Goal: Book appointment/travel/reservation

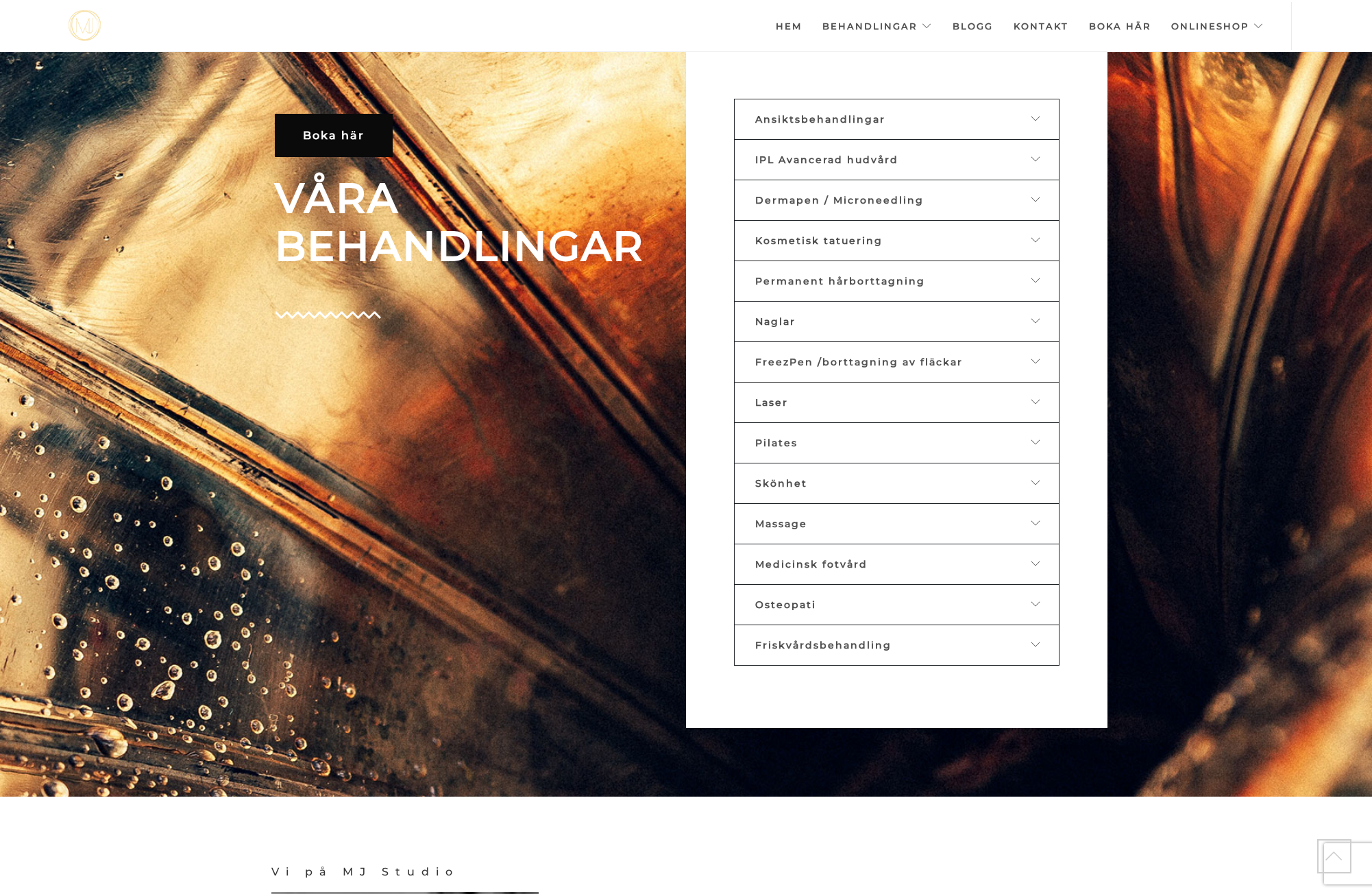
scroll to position [925, 0]
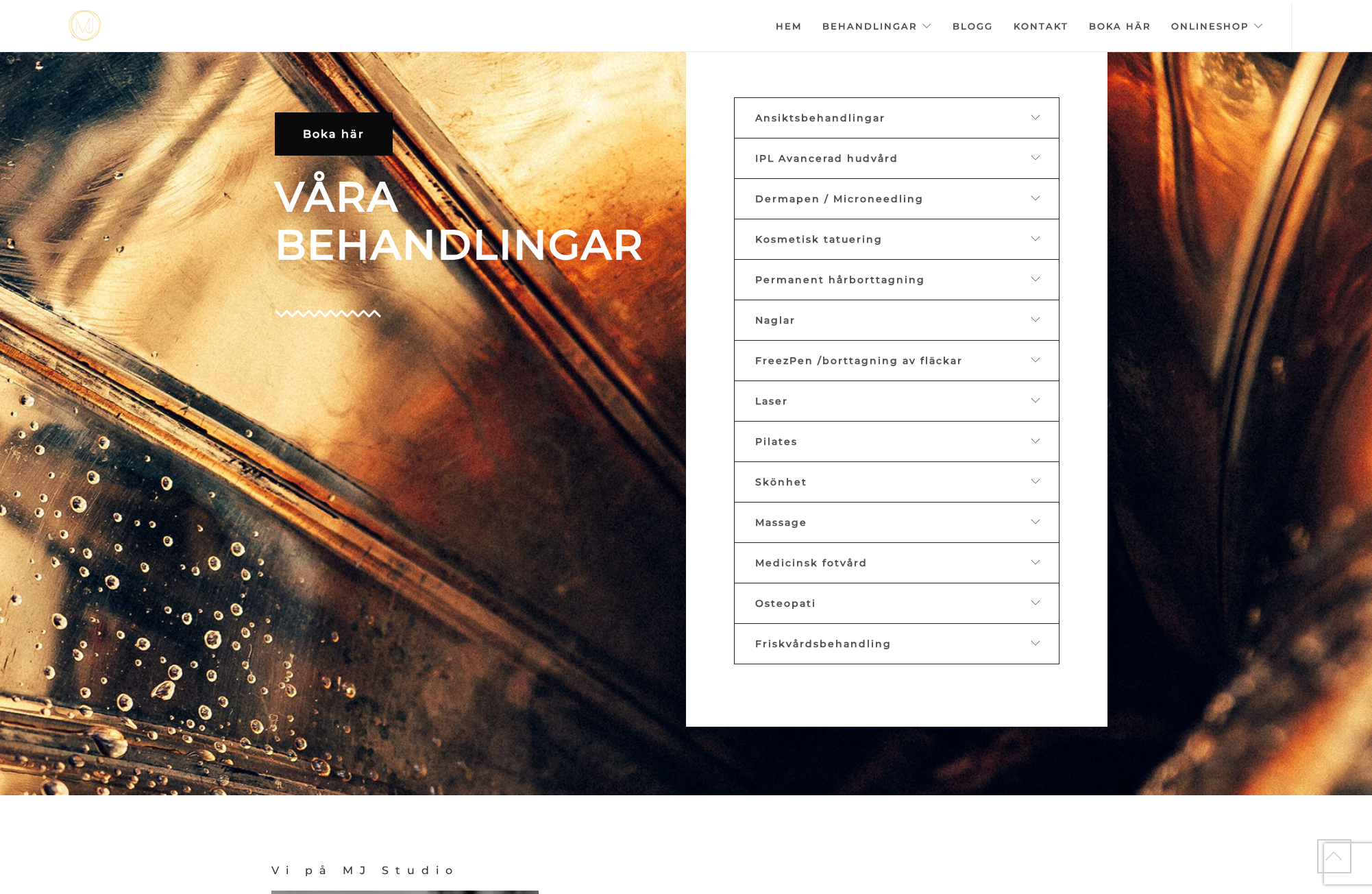
click at [1037, 113] on icon at bounding box center [1036, 117] width 11 height 10
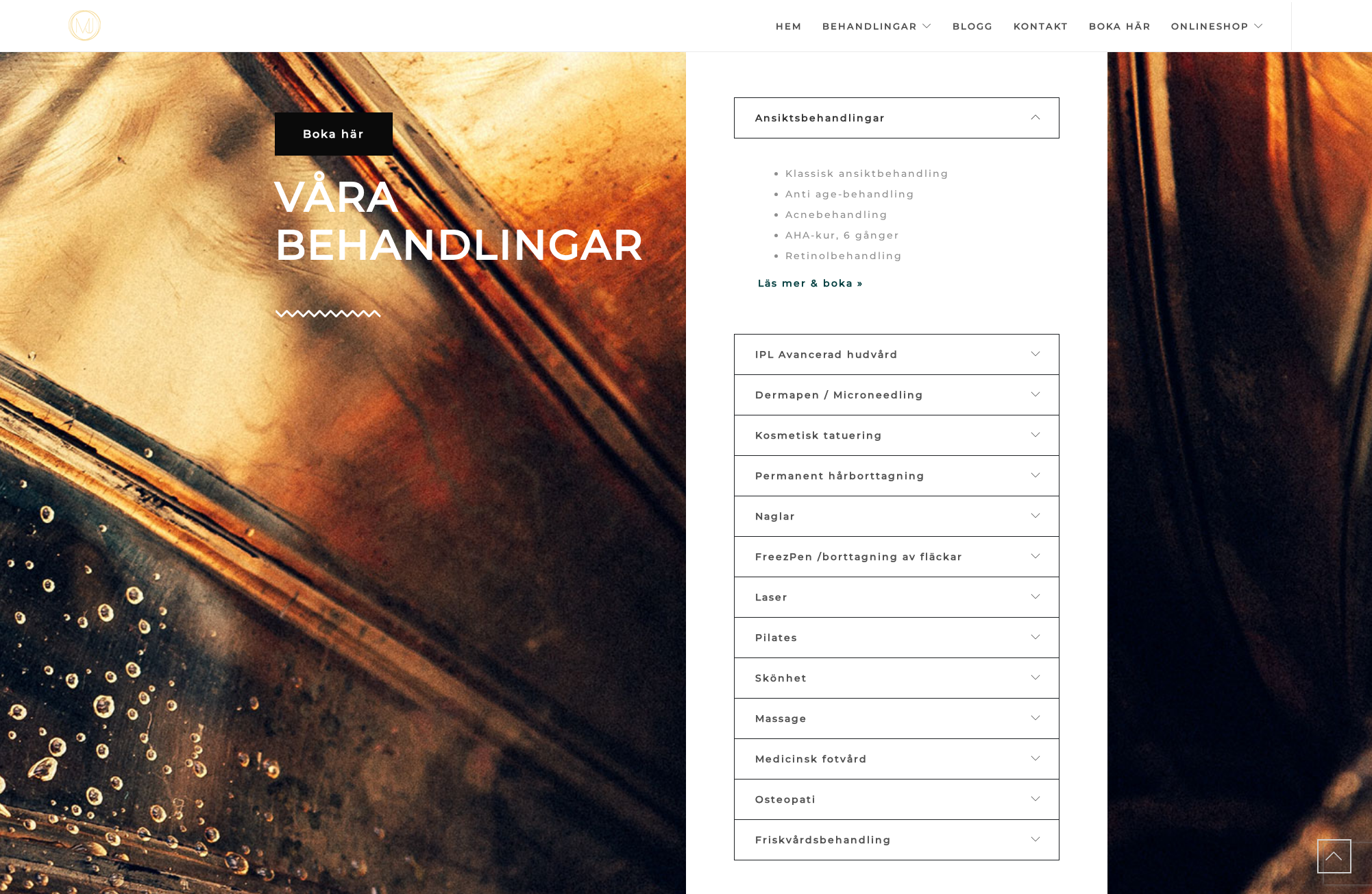
click at [1034, 435] on icon at bounding box center [1036, 435] width 11 height 10
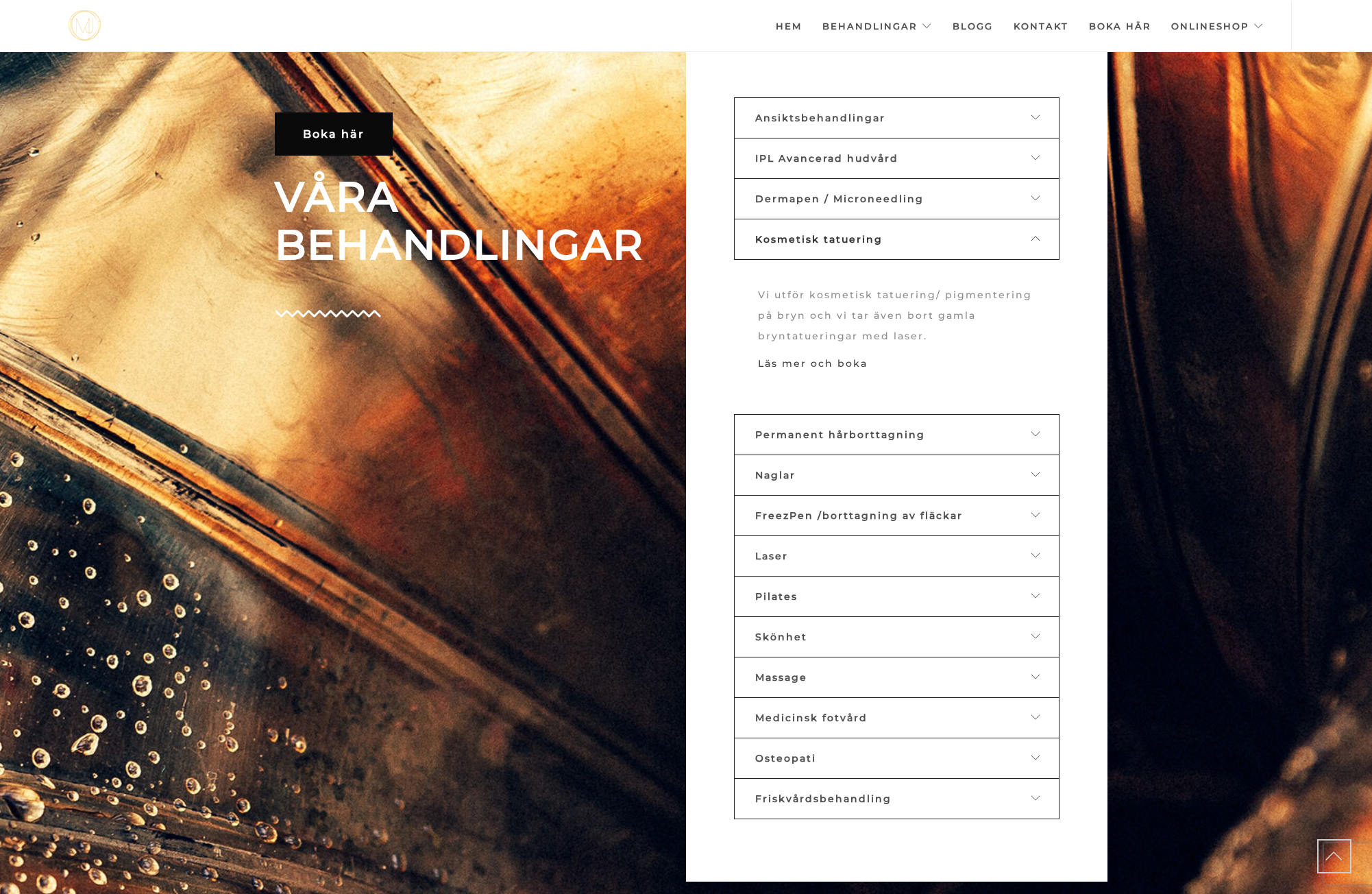
click at [836, 363] on link "Läs mer och boka" at bounding box center [813, 363] width 110 height 12
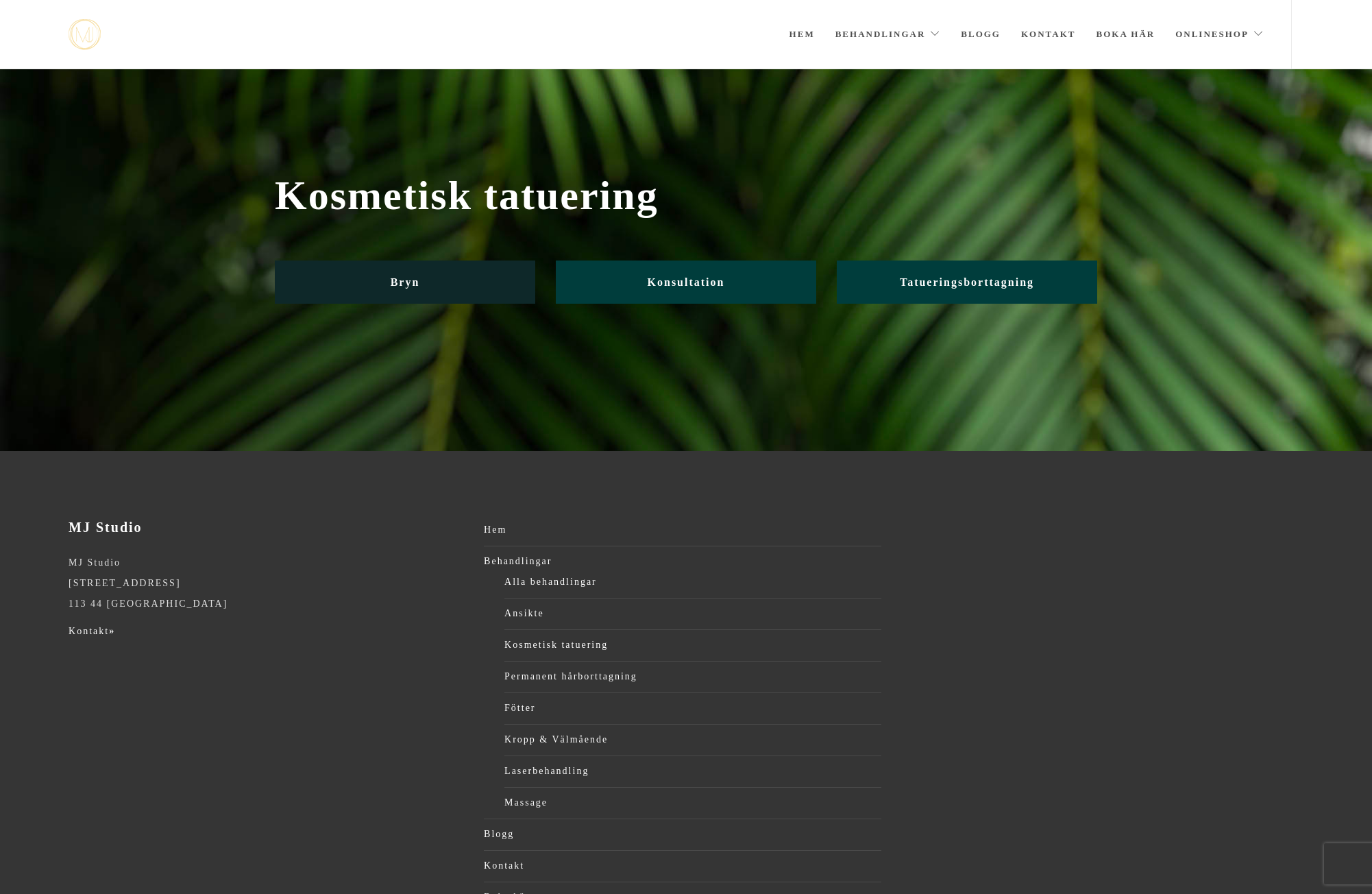
click at [426, 281] on link "Bryn" at bounding box center [405, 282] width 261 height 43
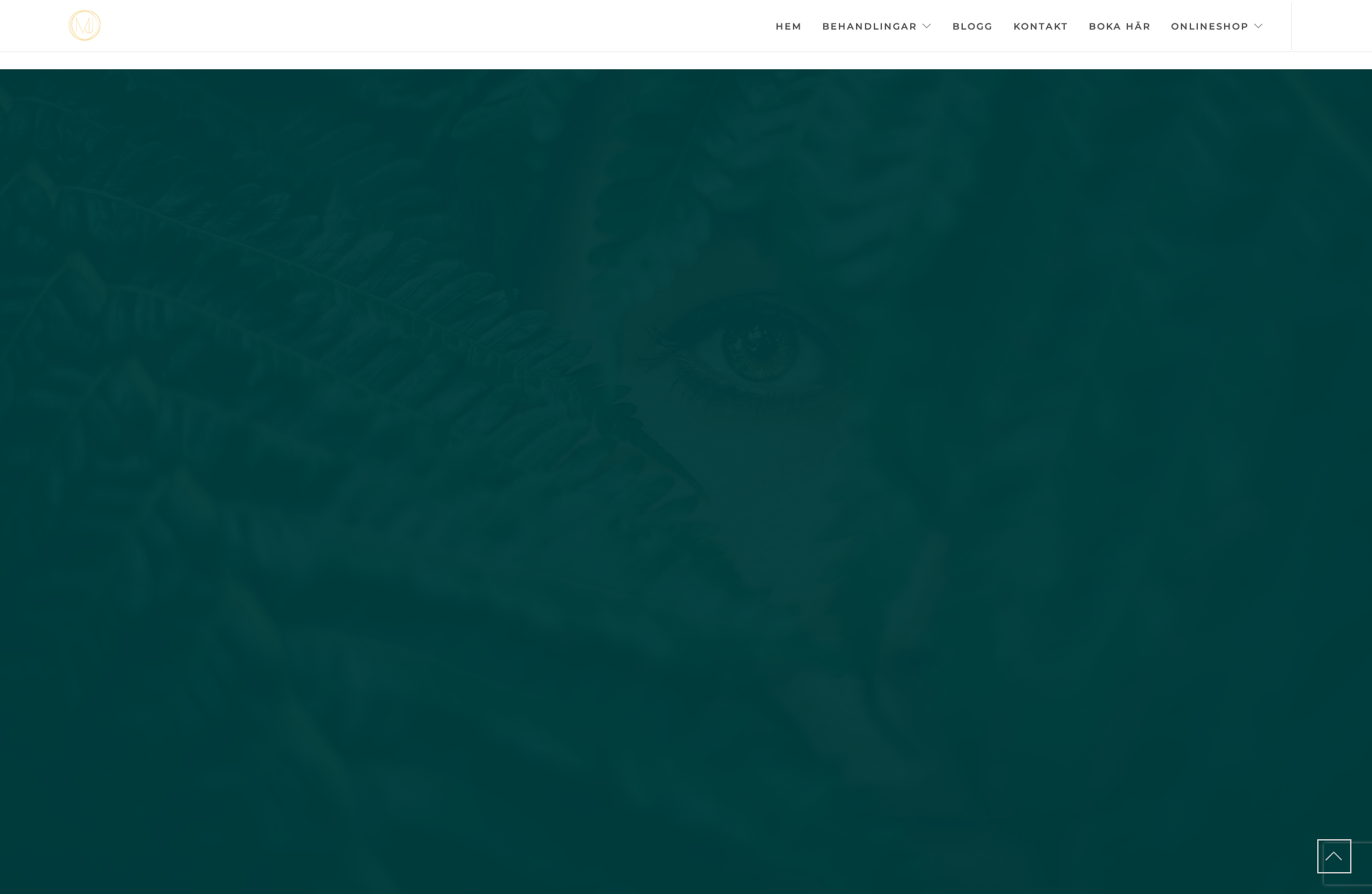
scroll to position [925, 0]
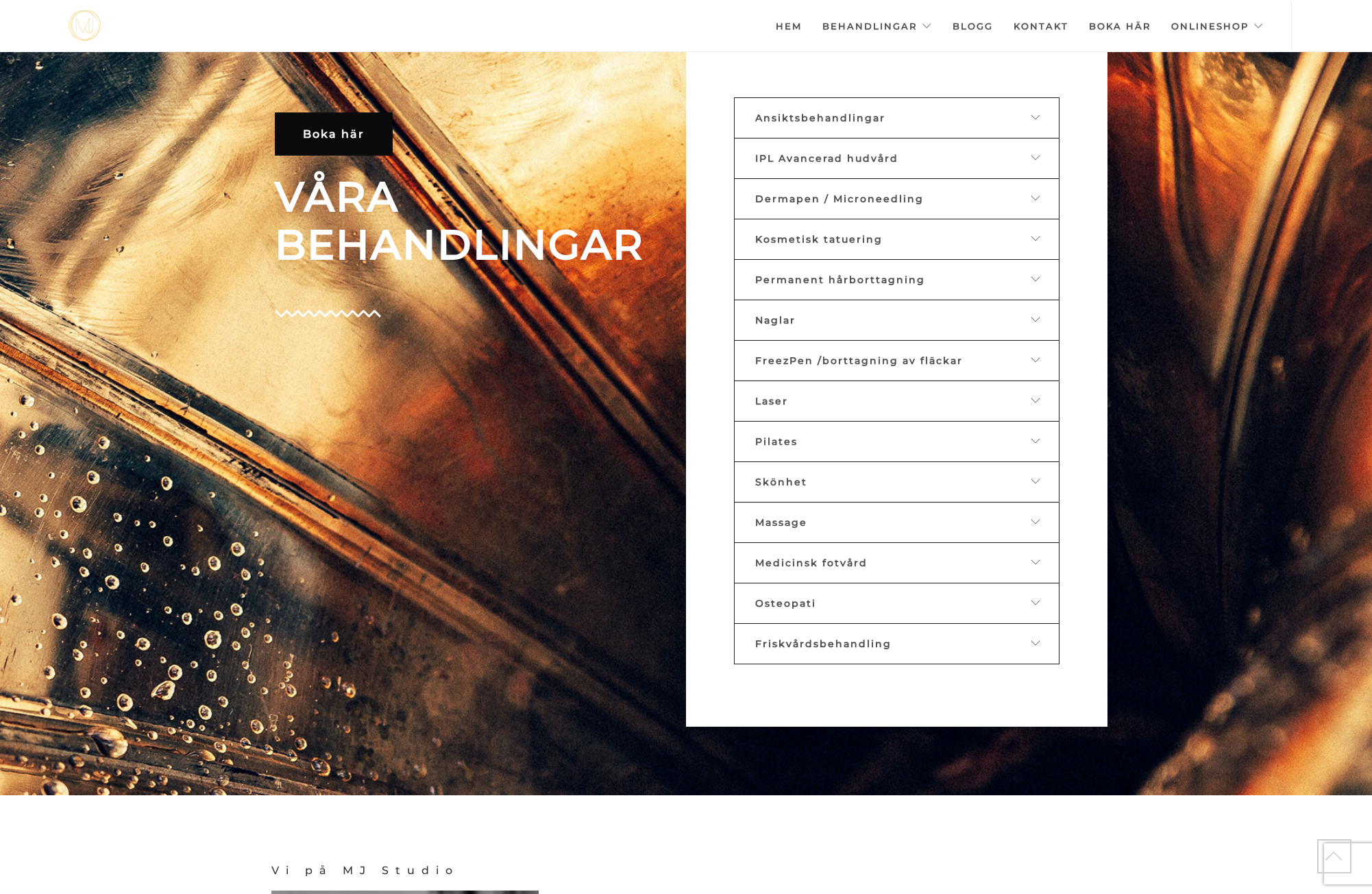
click at [868, 116] on span "Ansiktsbehandlingar" at bounding box center [820, 117] width 130 height 12
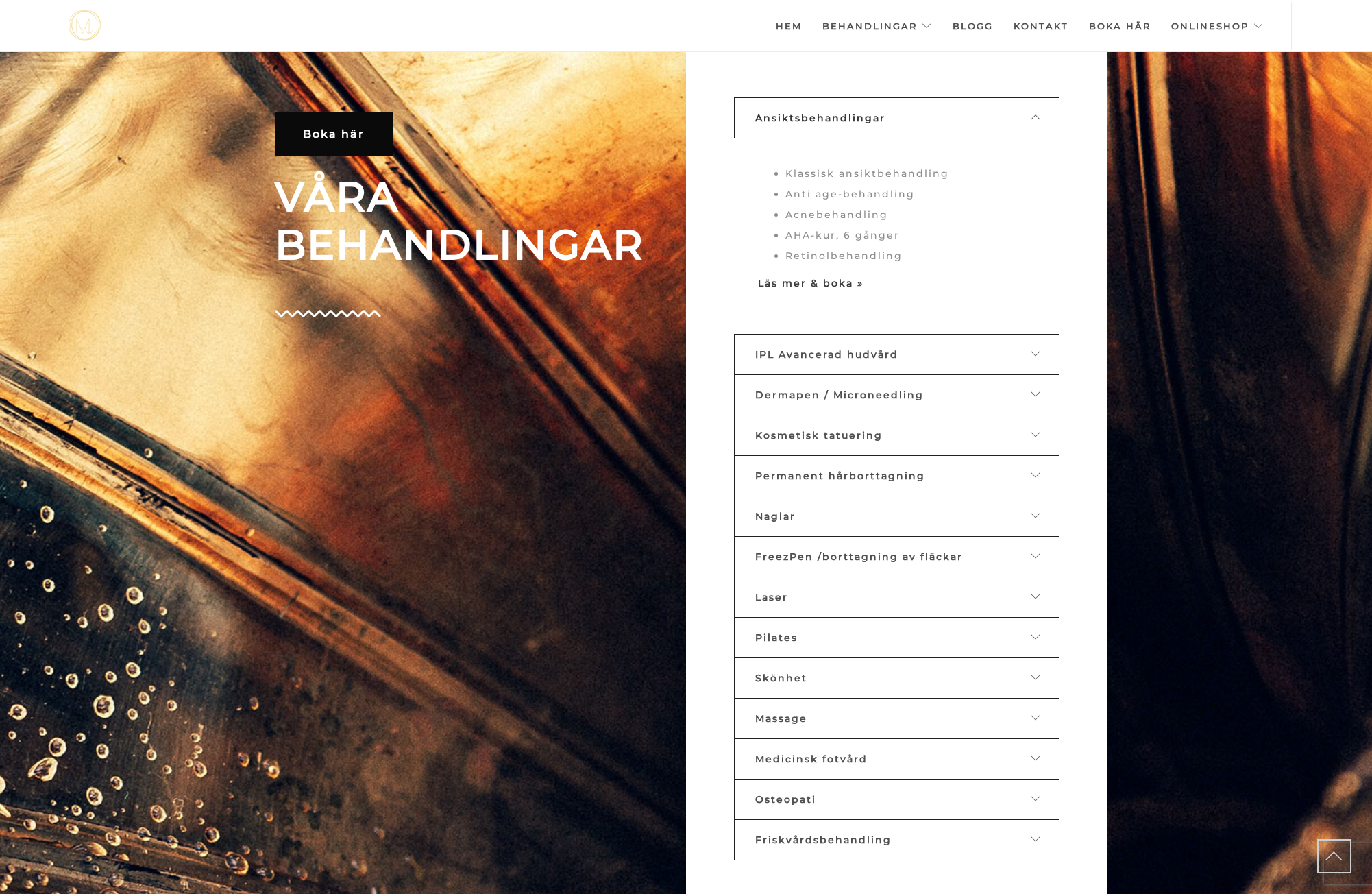
click at [815, 288] on strong "Läs mer & boka »" at bounding box center [810, 283] width 106 height 12
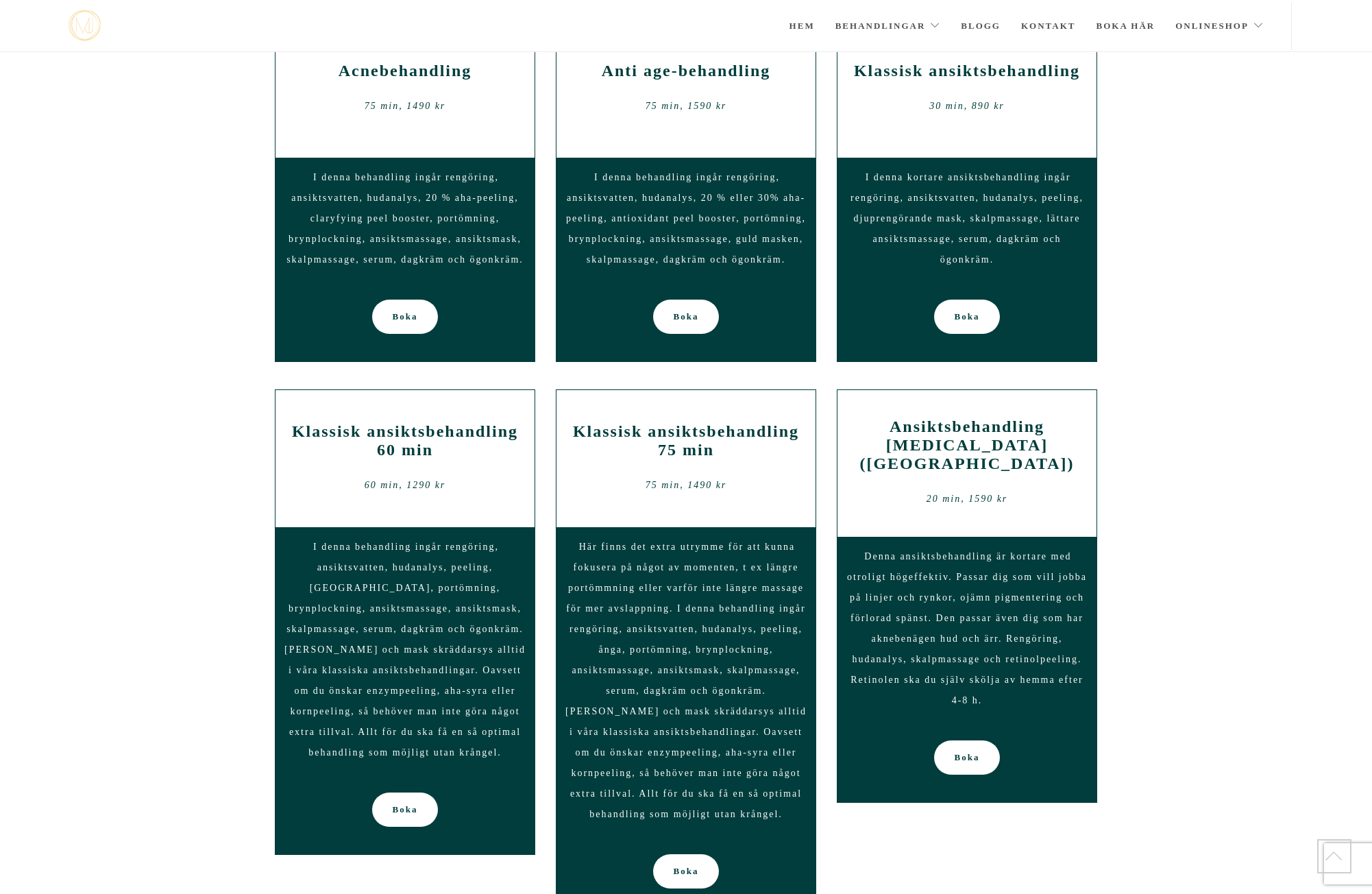
scroll to position [782, 0]
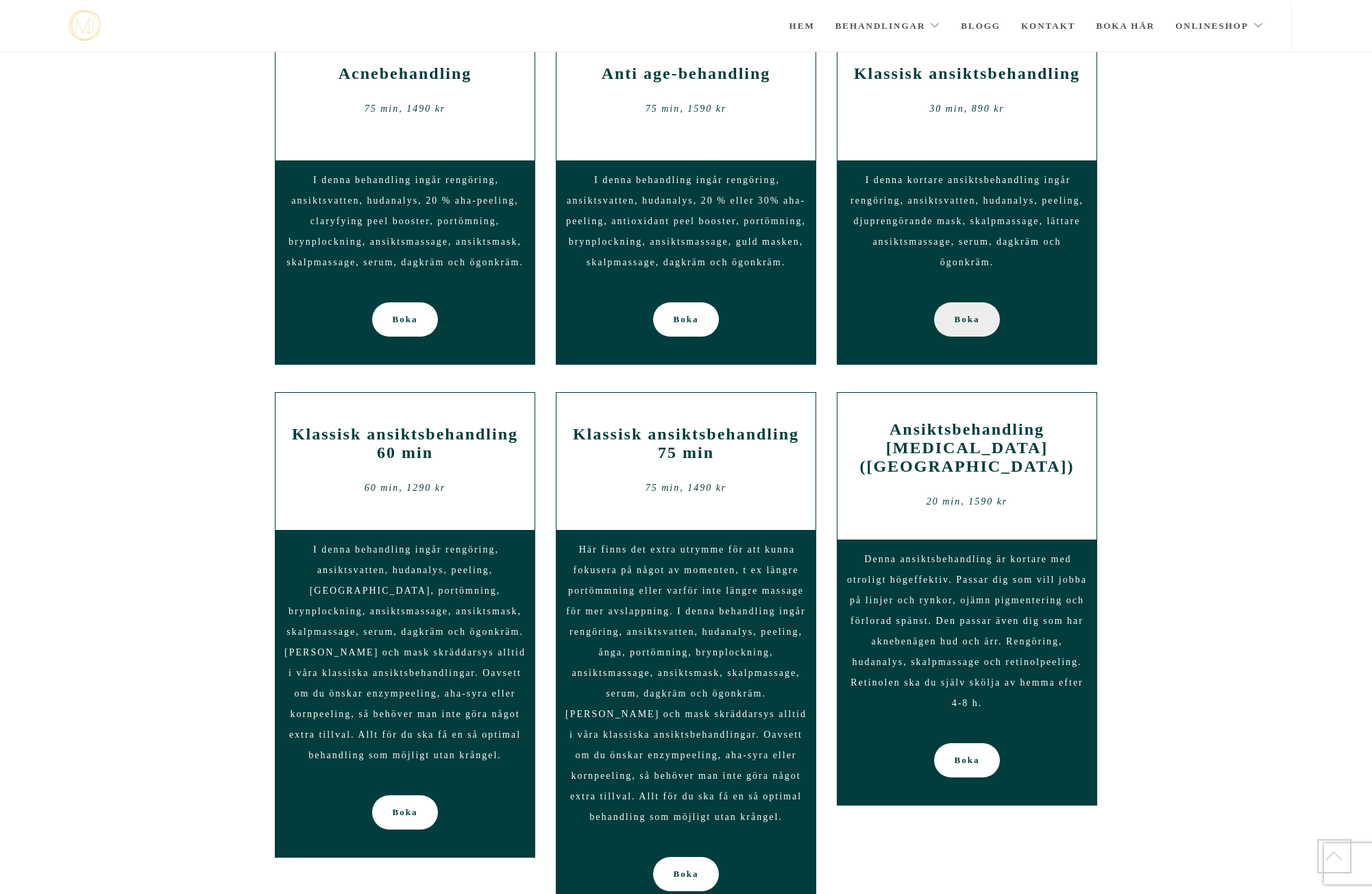
click at [962, 325] on span "Boka" at bounding box center [967, 320] width 25 height 34
